Goal: Check status

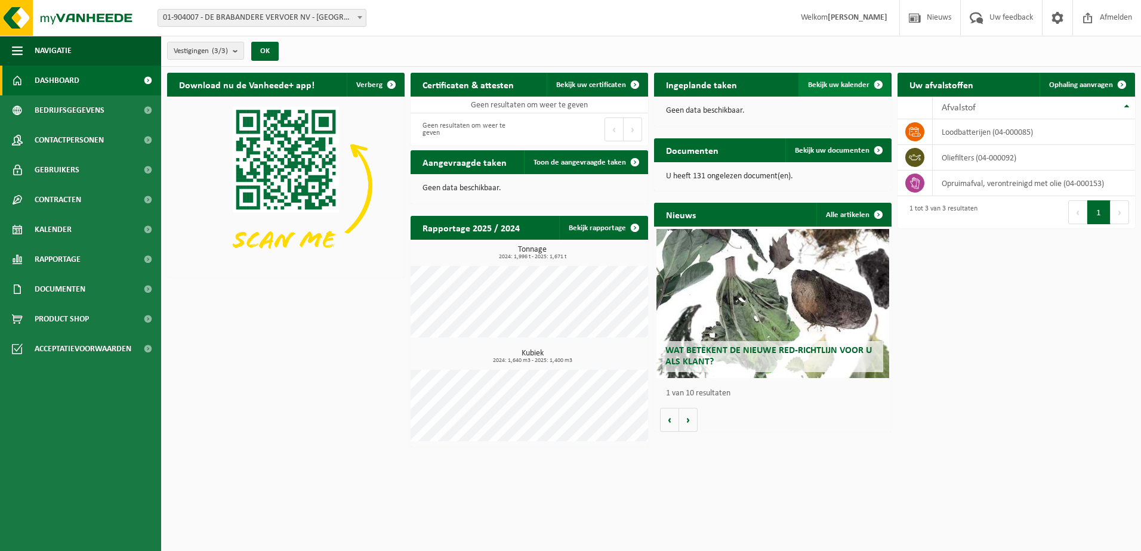
click at [829, 84] on span "Bekijk uw kalender" at bounding box center [838, 85] width 61 height 8
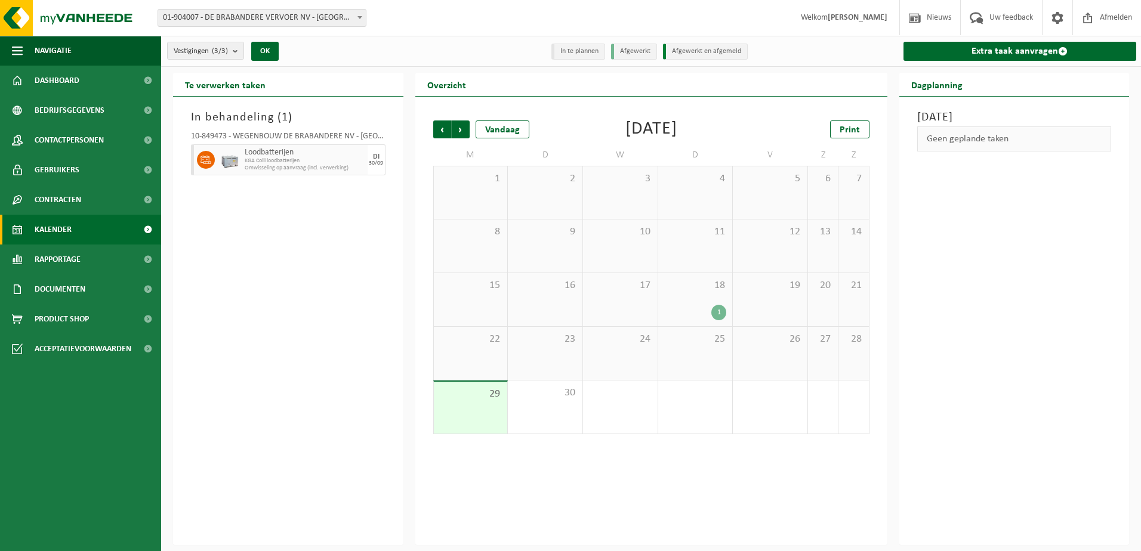
click at [721, 314] on div "1" at bounding box center [718, 313] width 15 height 16
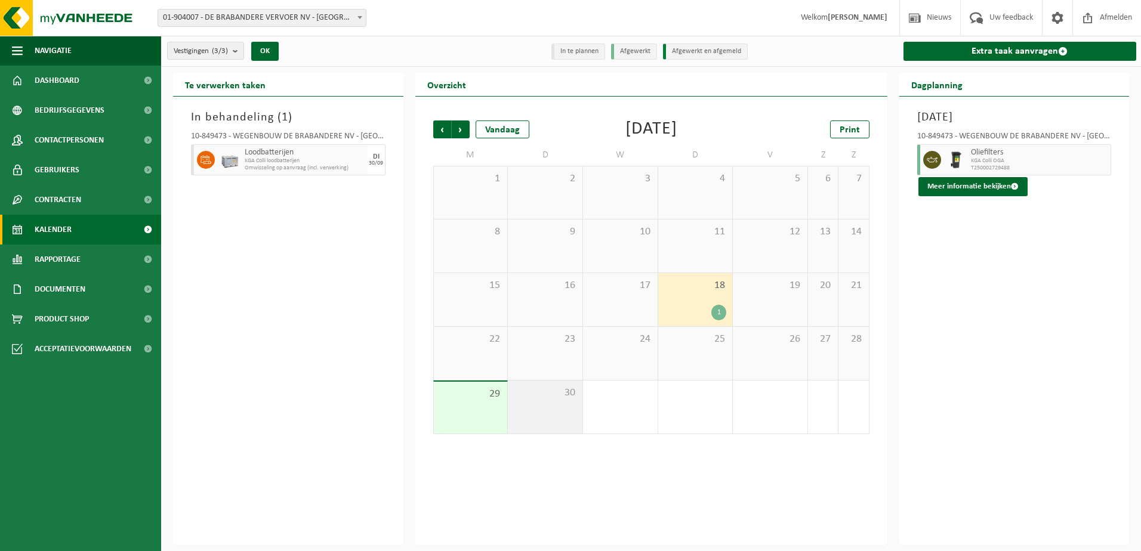
click at [538, 414] on div "30" at bounding box center [545, 407] width 75 height 53
